Goal: Obtain resource: Obtain resource

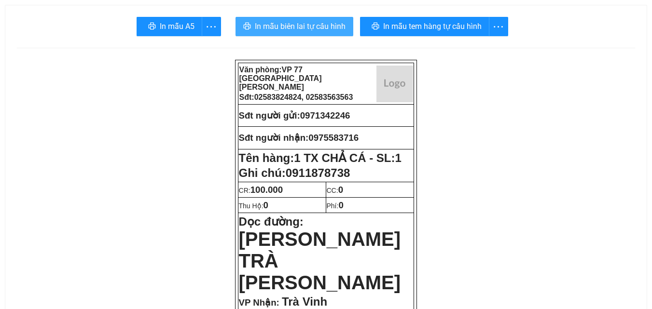
click at [330, 24] on span "In mẫu biên lai tự cấu hình" at bounding box center [300, 26] width 91 height 12
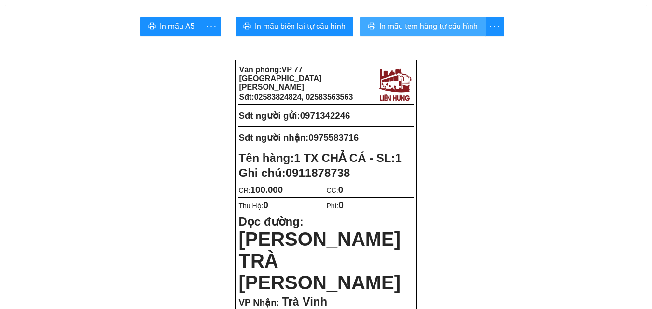
click at [402, 24] on span "In mẫu tem hàng tự cấu hình" at bounding box center [428, 26] width 98 height 12
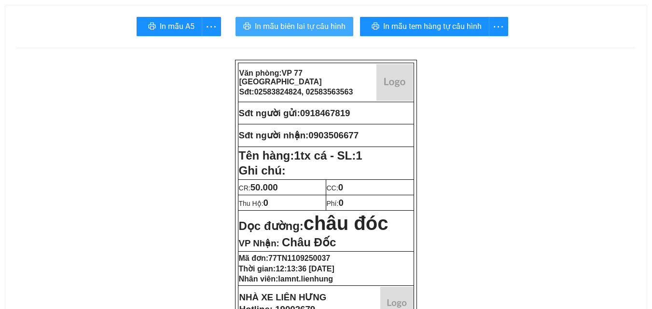
click at [304, 31] on span "In mẫu biên lai tự cấu hình" at bounding box center [300, 26] width 91 height 12
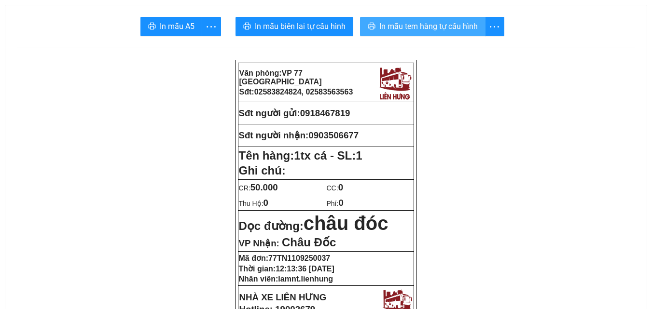
click at [407, 28] on span "In mẫu tem hàng tự cấu hình" at bounding box center [428, 26] width 98 height 12
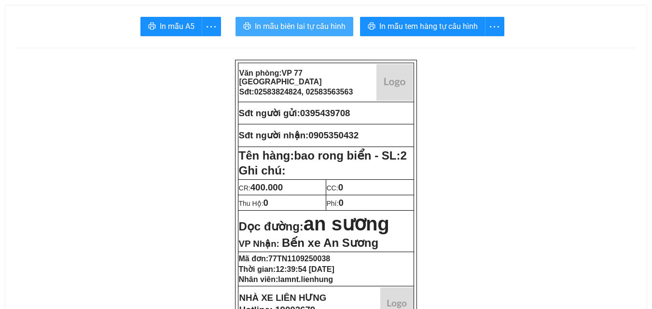
click at [285, 28] on span "In mẫu biên lai tự cấu hình" at bounding box center [300, 26] width 91 height 12
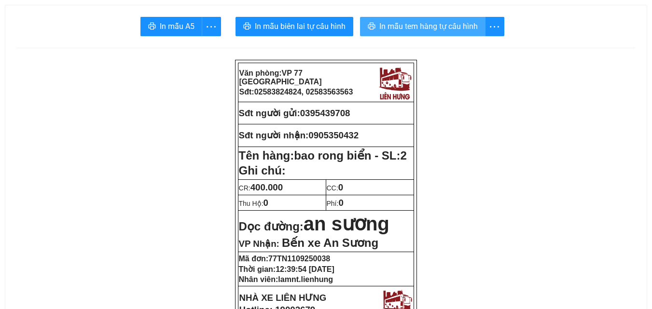
click at [453, 23] on span "In mẫu tem hàng tự cấu hình" at bounding box center [428, 26] width 98 height 12
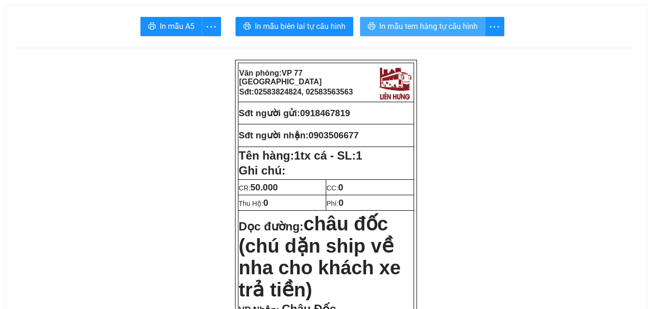
click at [396, 21] on span "In mẫu tem hàng tự cấu hình" at bounding box center [428, 26] width 98 height 12
